Goal: Information Seeking & Learning: Learn about a topic

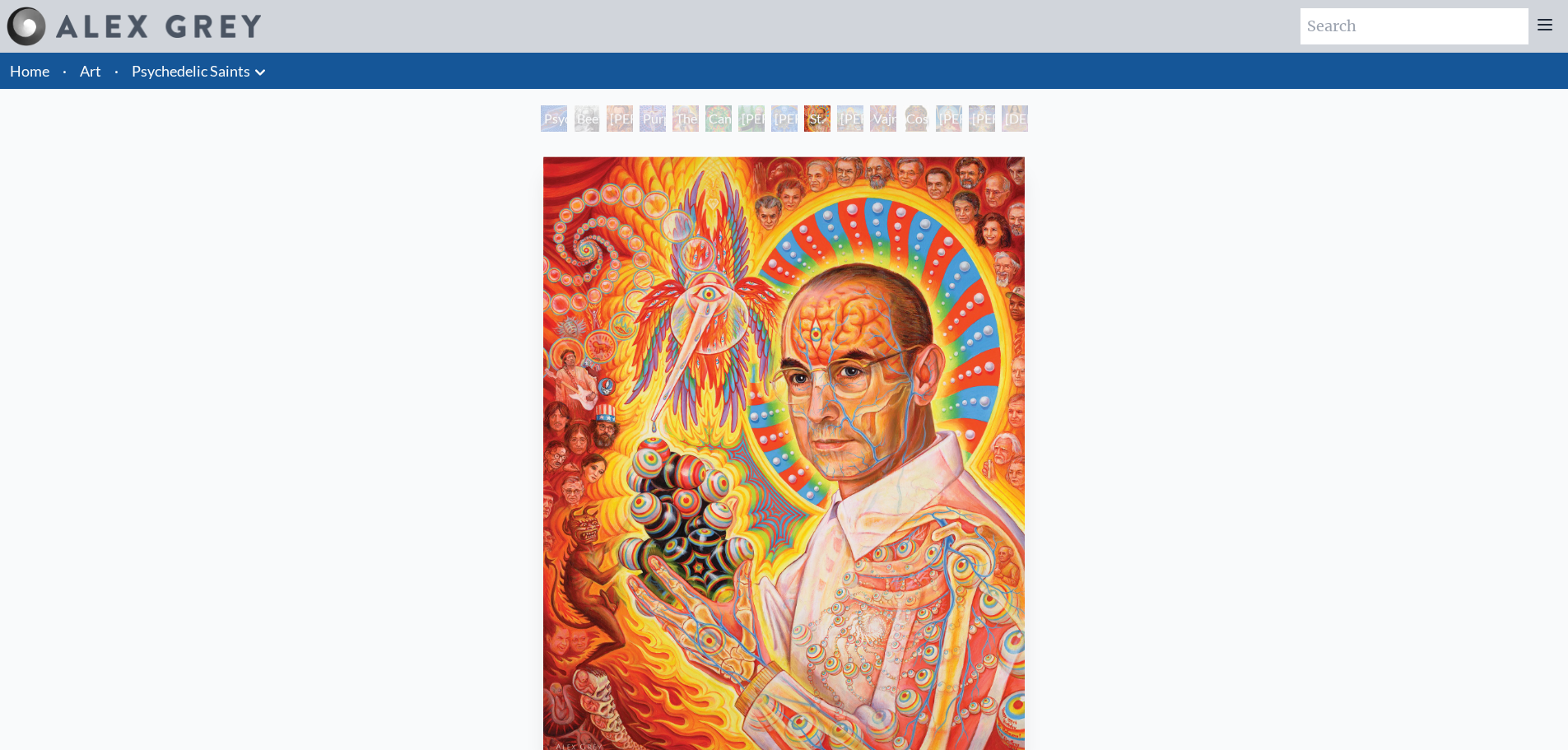
click at [929, 122] on div "Cosmic [DEMOGRAPHIC_DATA]" at bounding box center [916, 118] width 26 height 26
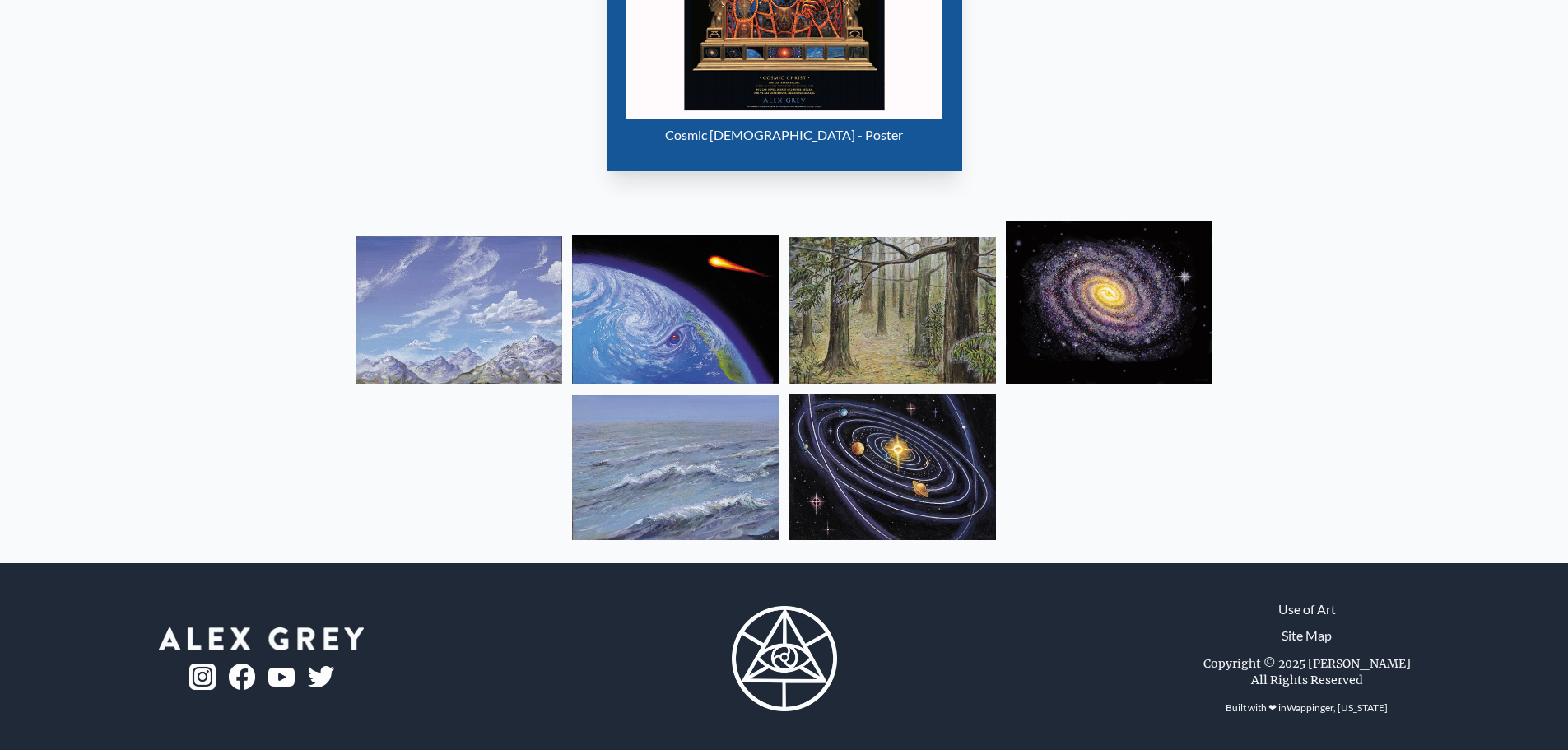
scroll to position [1144, 0]
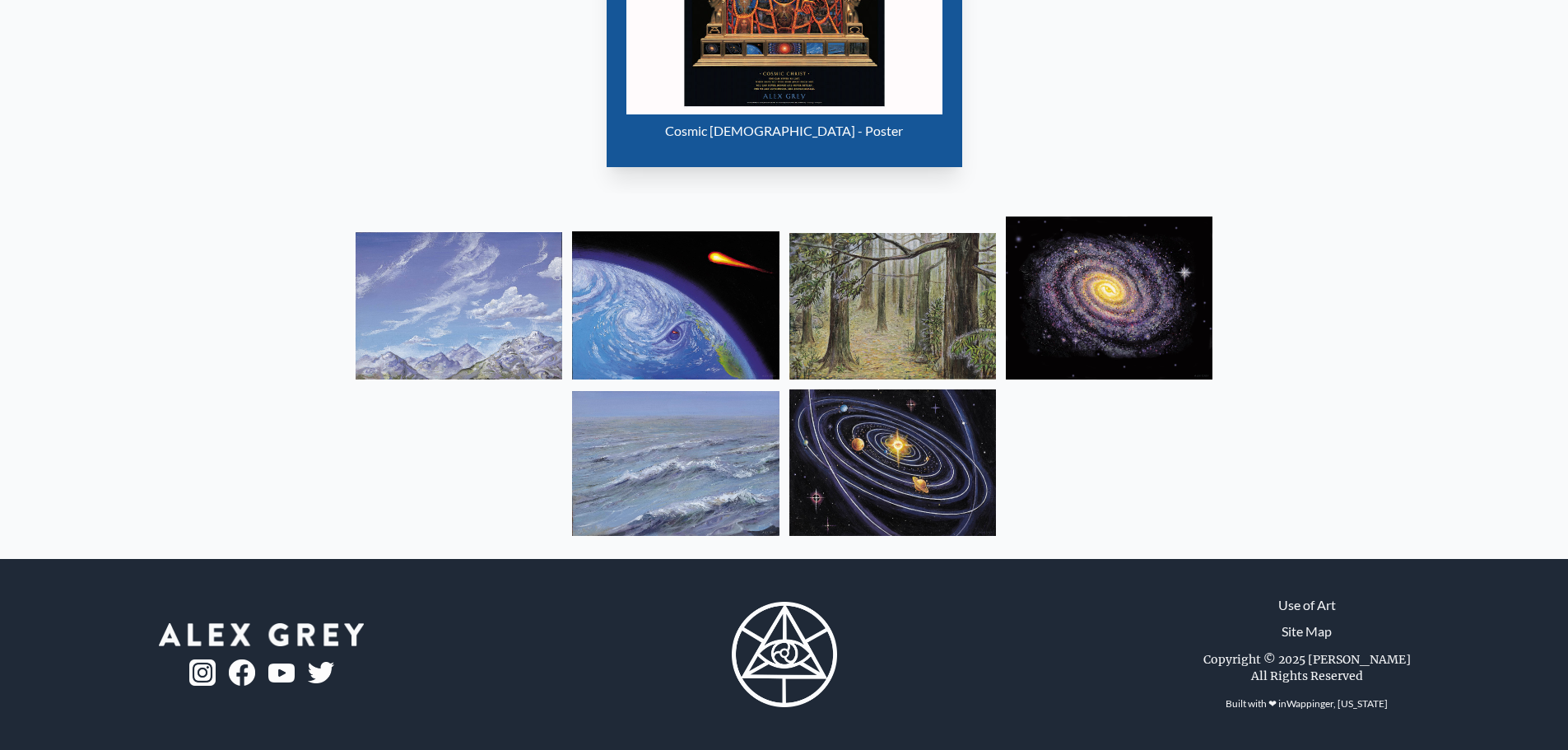
click at [741, 318] on img at bounding box center [675, 304] width 206 height 148
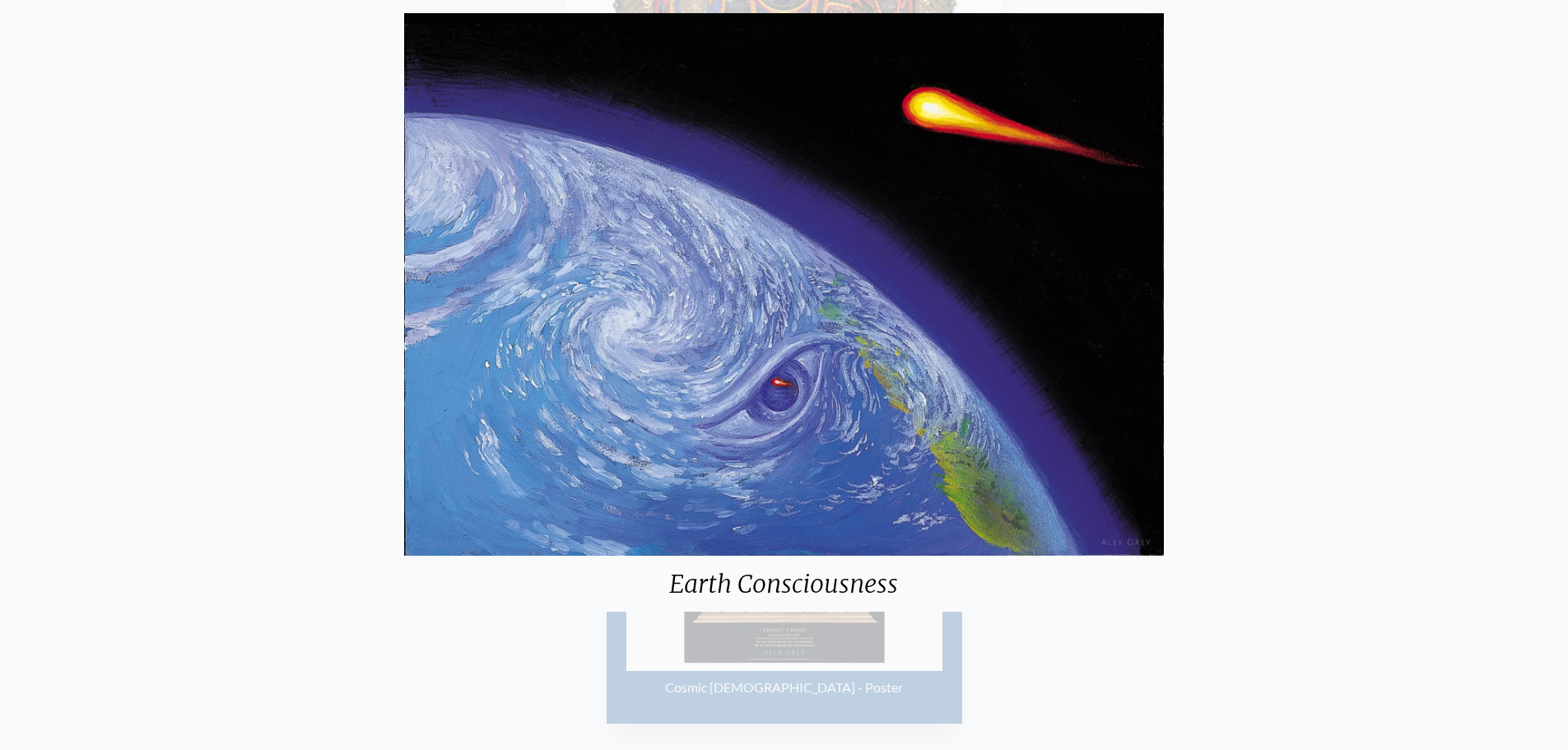
scroll to position [650, 0]
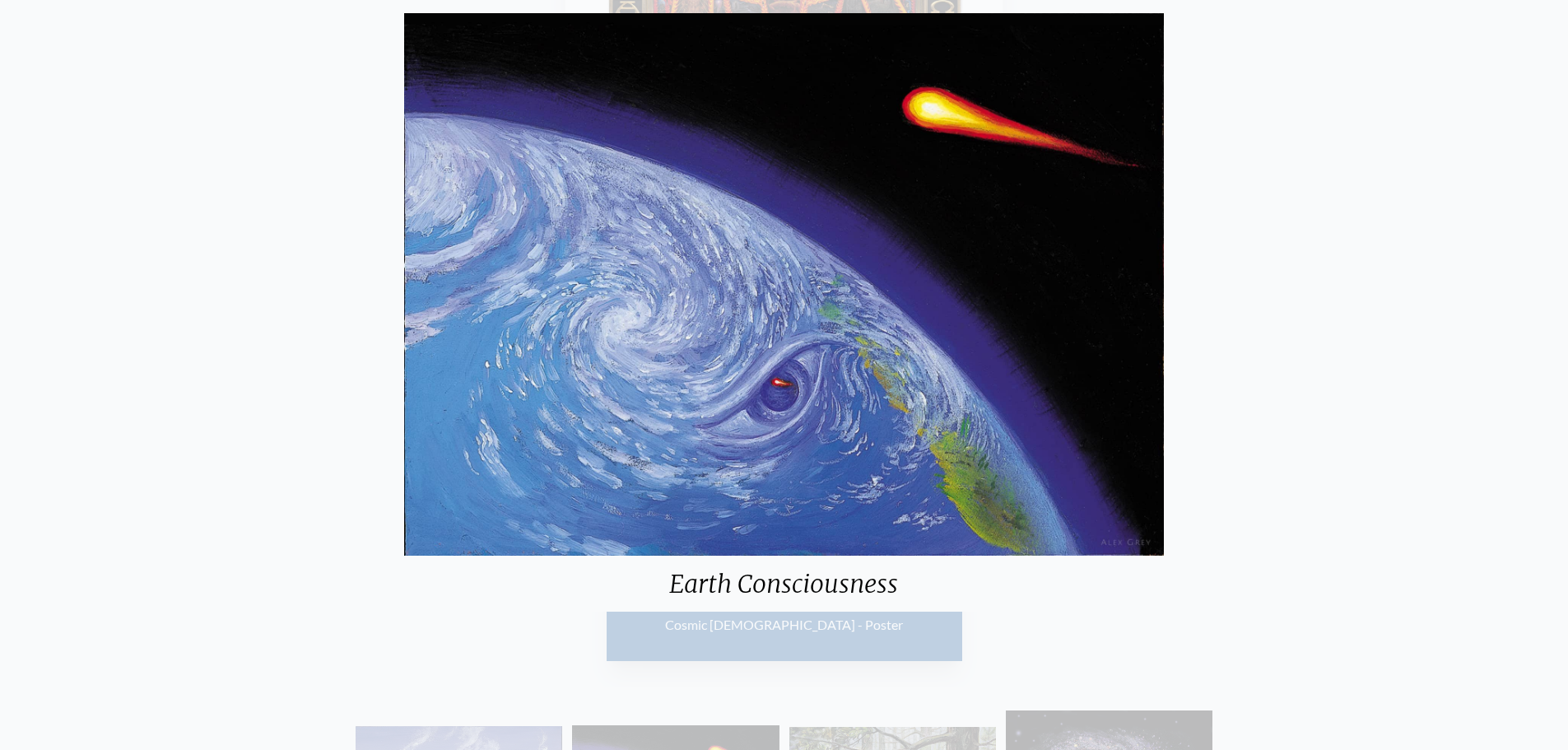
click at [1431, 165] on div "Earth Consciousness" at bounding box center [784, 375] width 1568 height 750
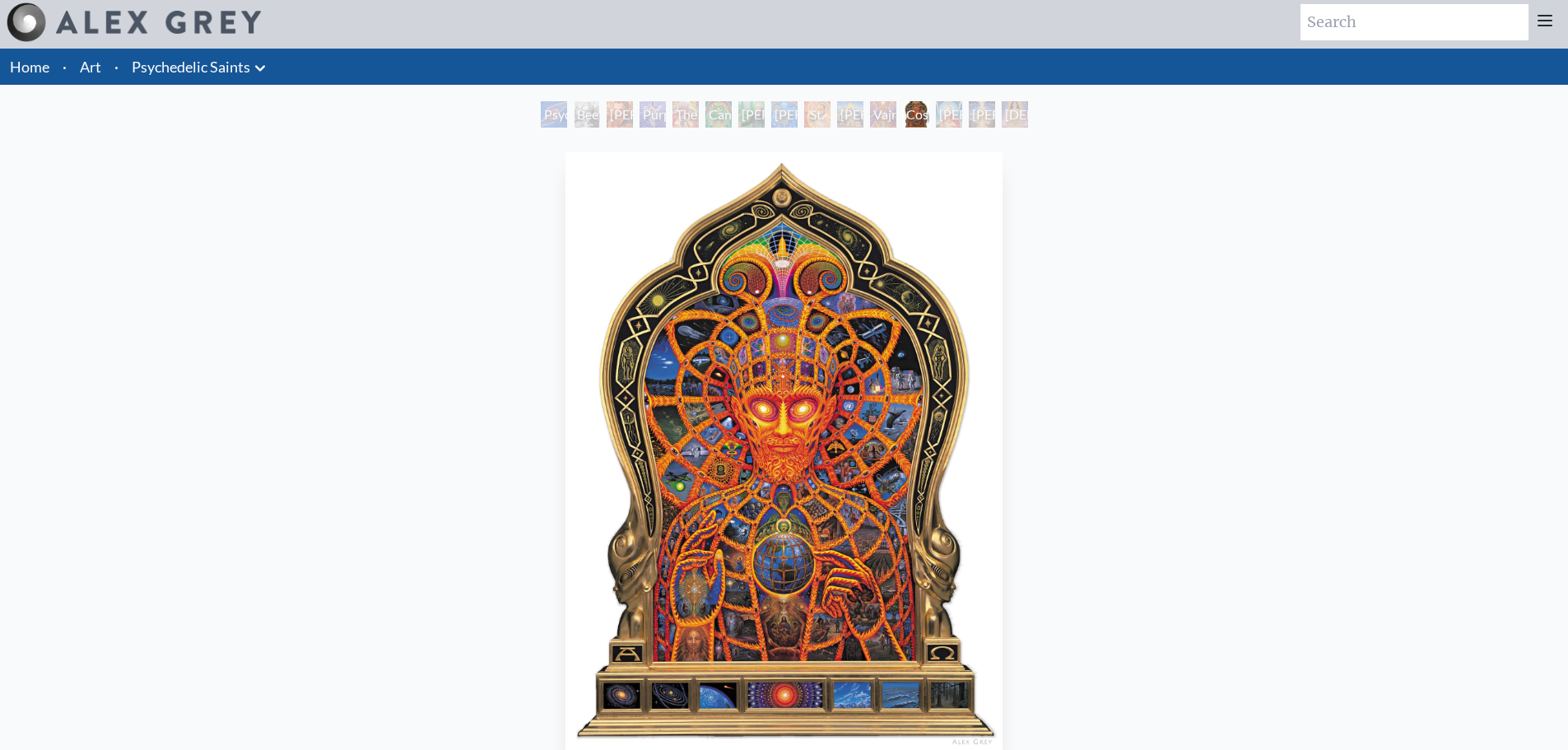
scroll to position [0, 0]
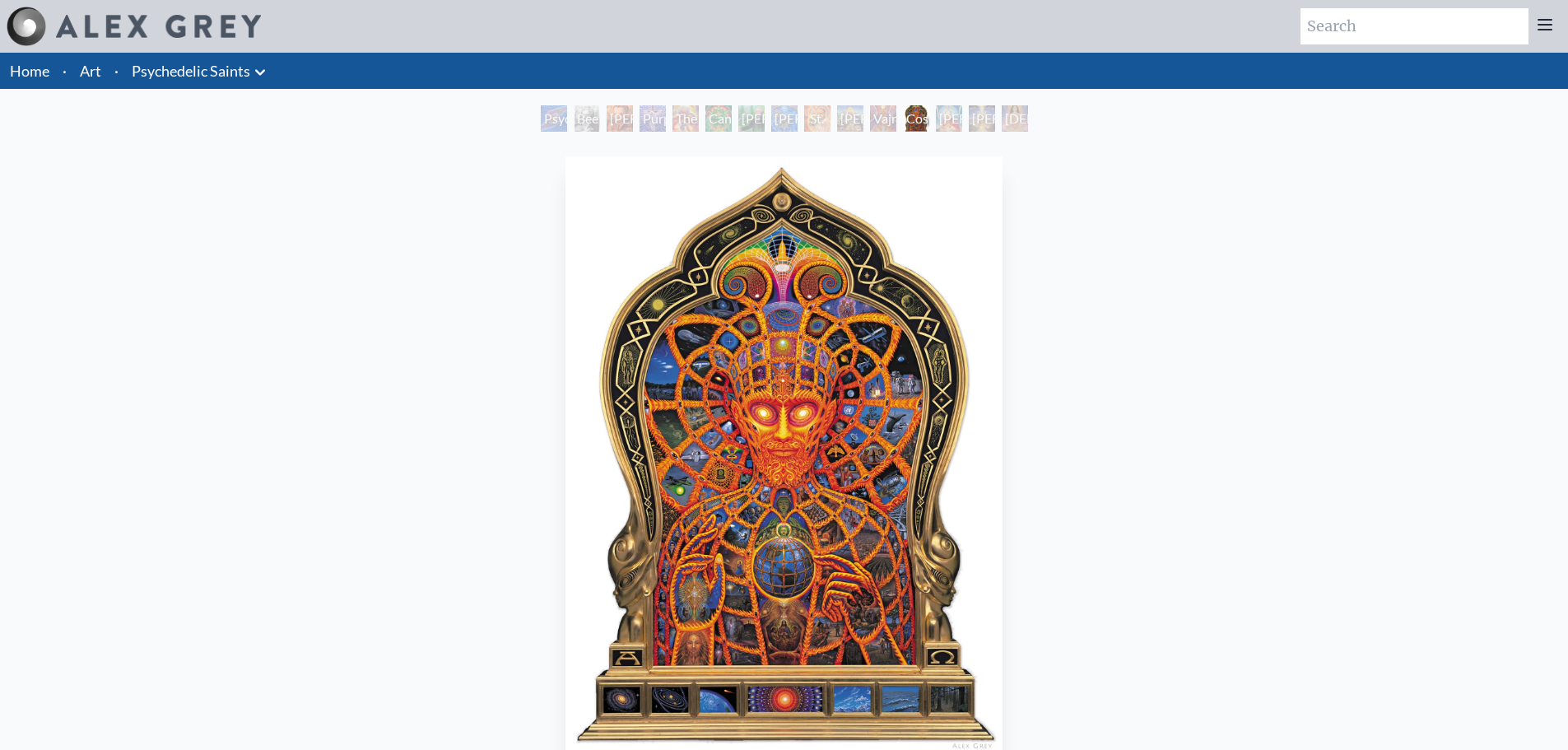
click at [946, 119] on div "[PERSON_NAME]" at bounding box center [949, 118] width 26 height 26
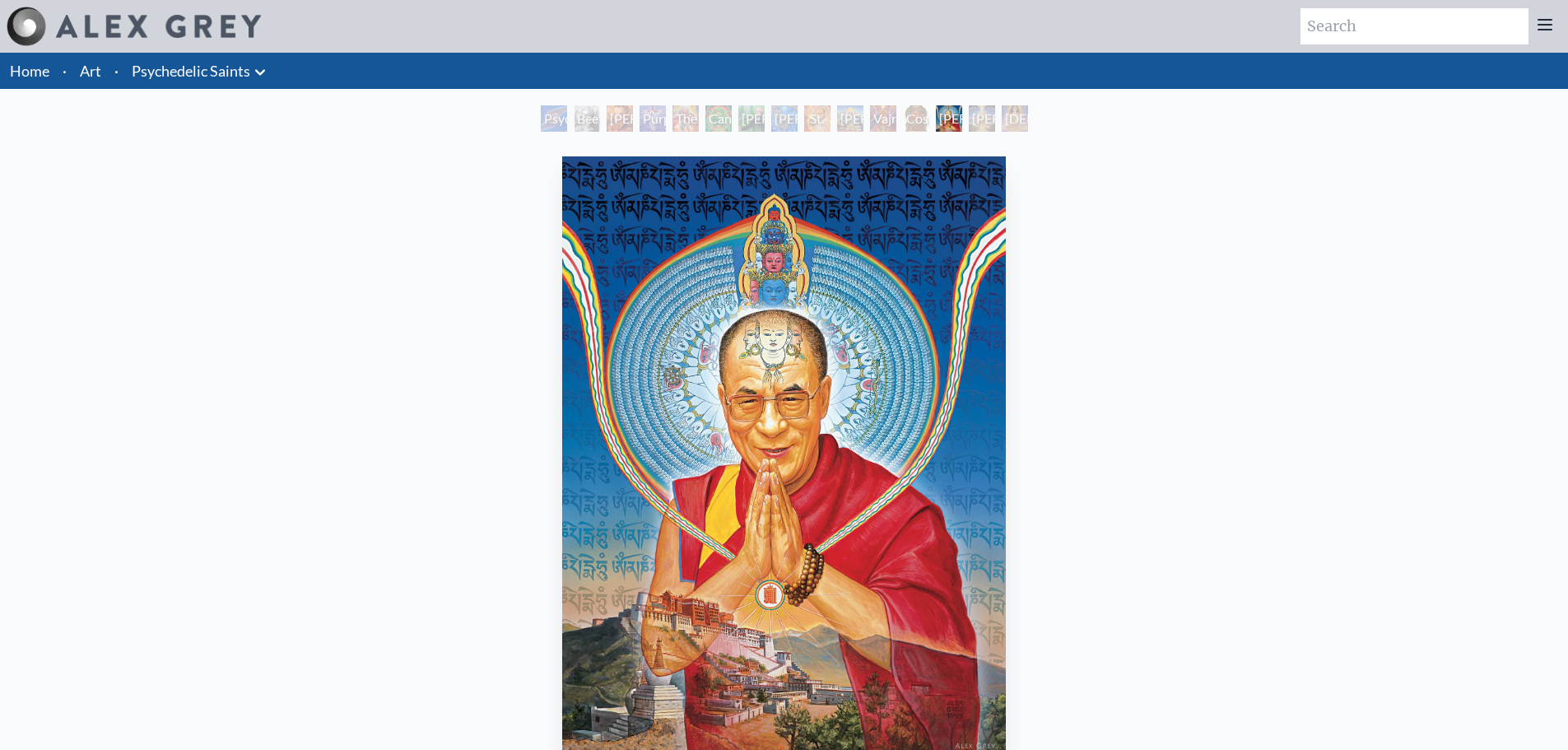
click at [983, 117] on div "[PERSON_NAME]" at bounding box center [982, 118] width 26 height 26
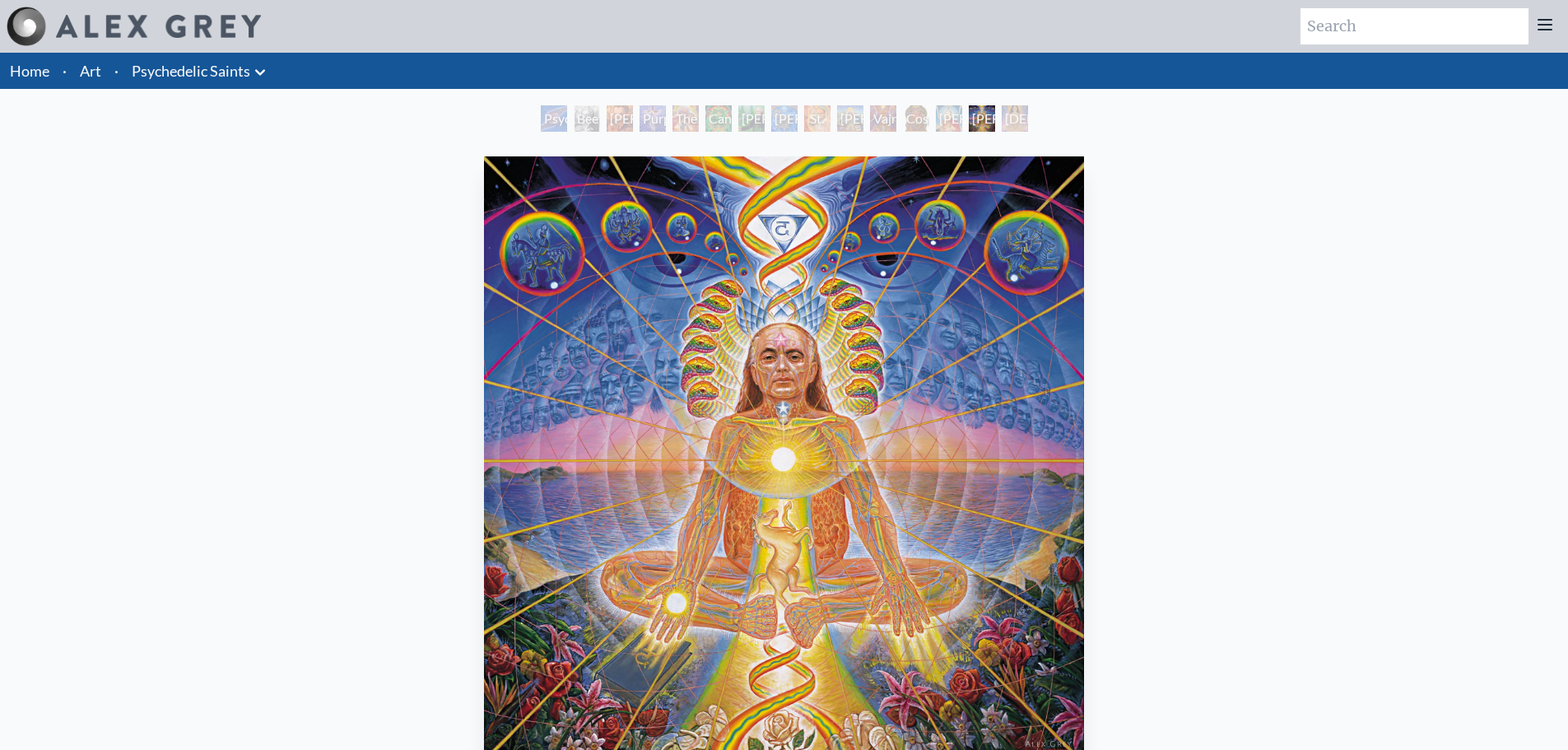
click at [1027, 117] on div "[DEMOGRAPHIC_DATA]" at bounding box center [1014, 118] width 26 height 26
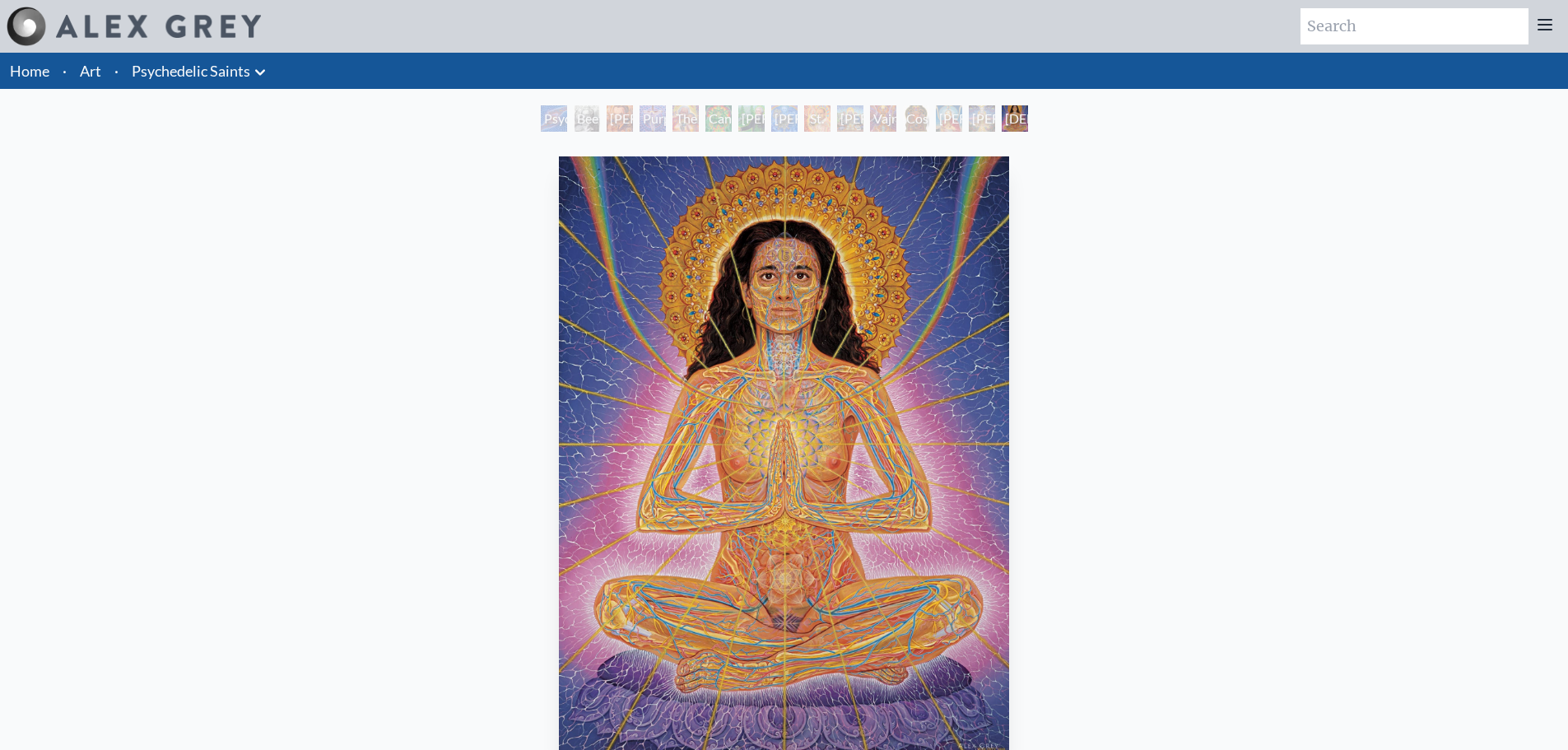
click at [554, 116] on div "Psychedelic Healing" at bounding box center [553, 118] width 26 height 26
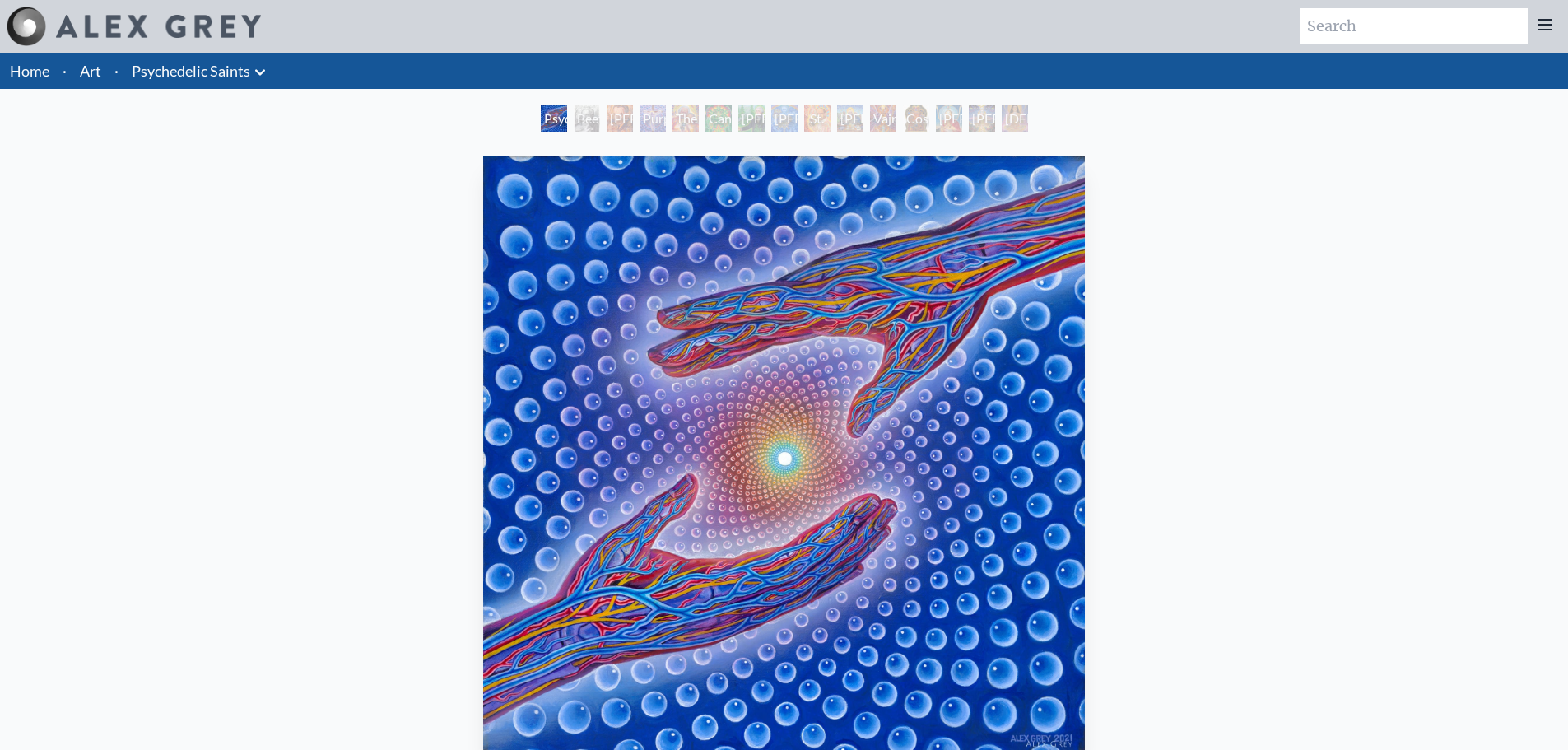
click at [633, 118] on div "[PERSON_NAME] M.D., Cartographer of Consciousness" at bounding box center [619, 118] width 26 height 26
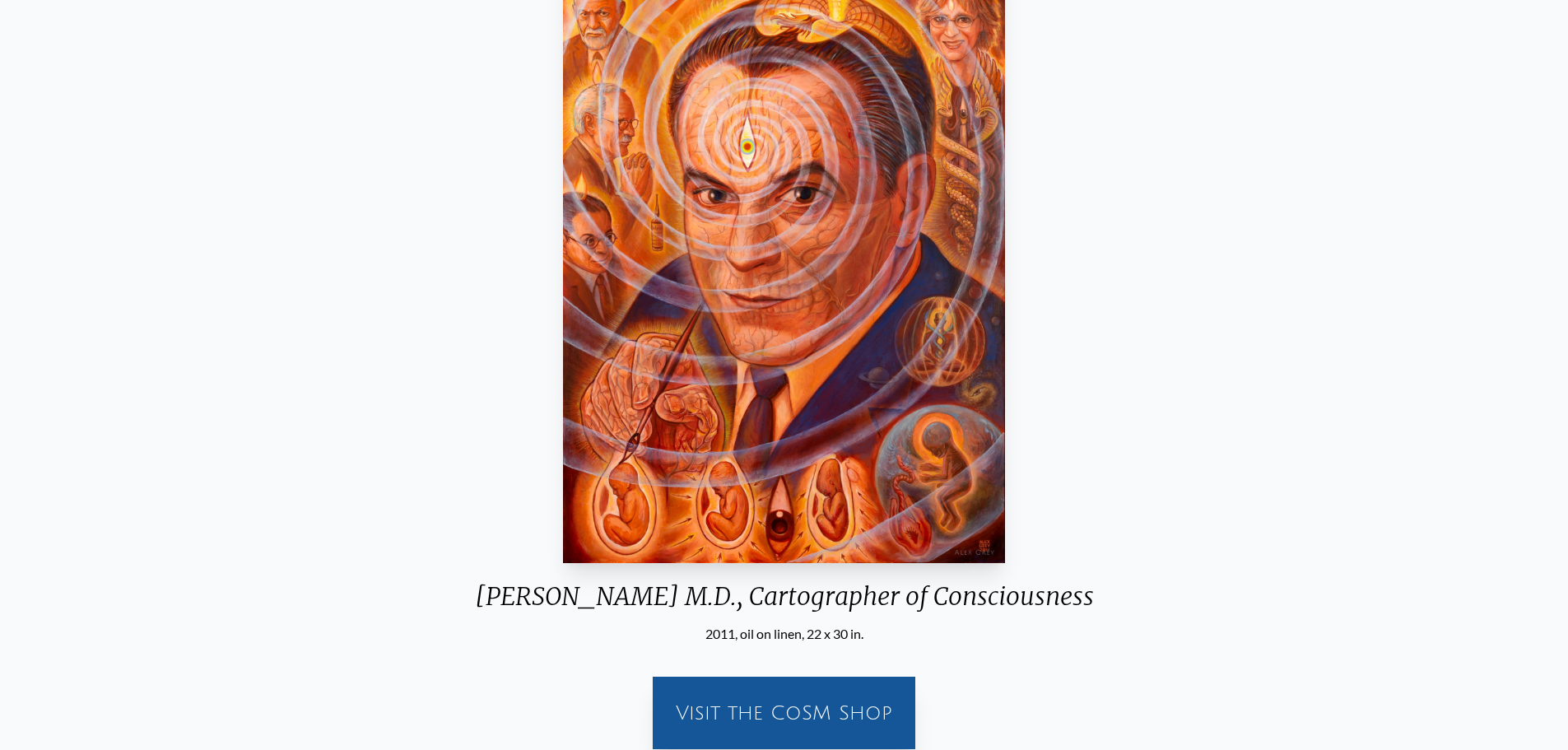
scroll to position [165, 0]
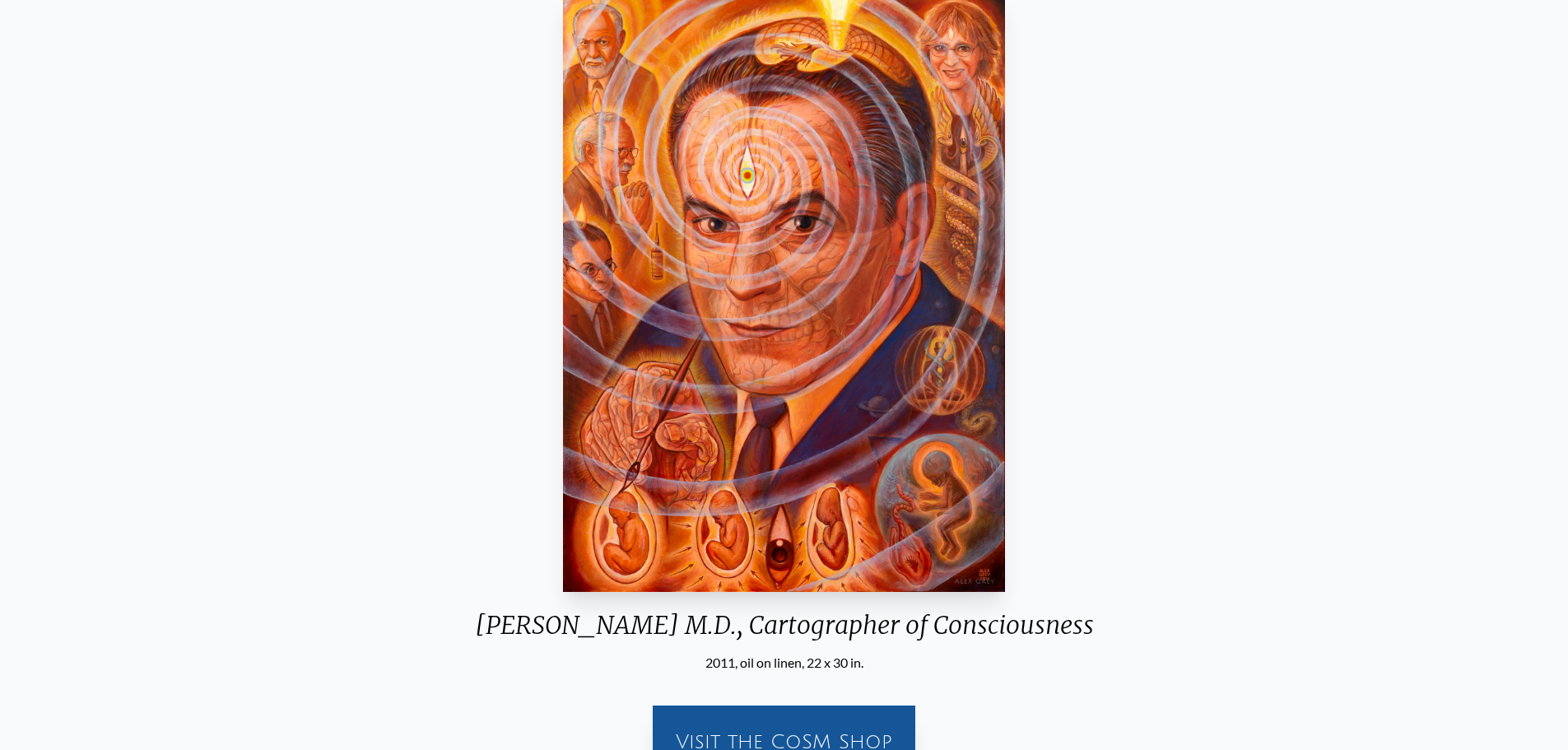
click at [799, 738] on div "Visit the CoSM Shop" at bounding box center [783, 742] width 243 height 52
